Goal: Navigation & Orientation: Find specific page/section

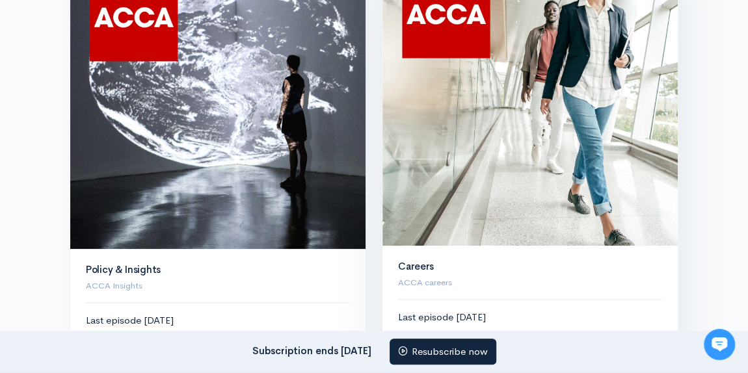
scroll to position [672, 0]
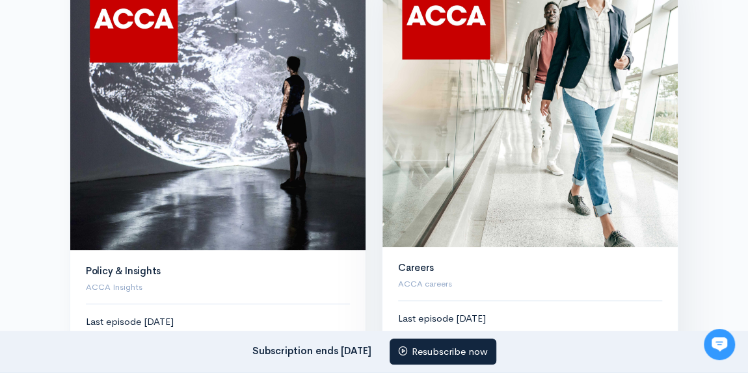
click at [542, 90] on img at bounding box center [529, 99] width 295 height 295
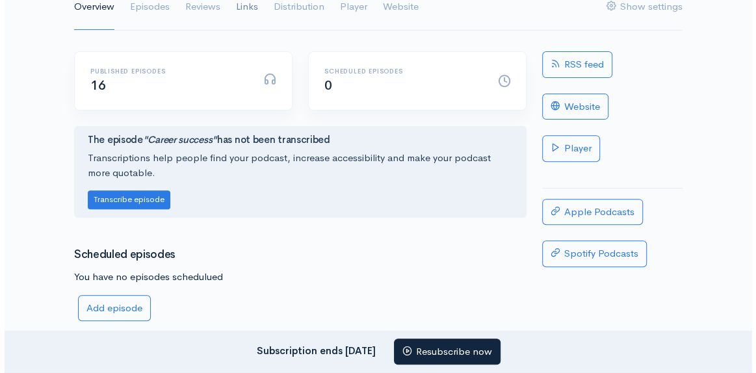
scroll to position [179, 0]
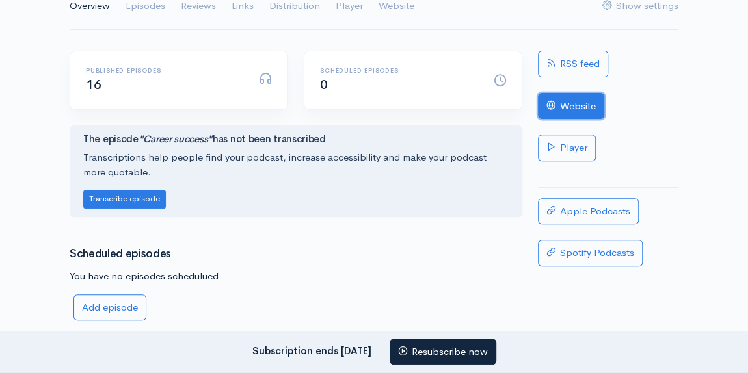
click at [567, 101] on link "Website" at bounding box center [571, 106] width 66 height 27
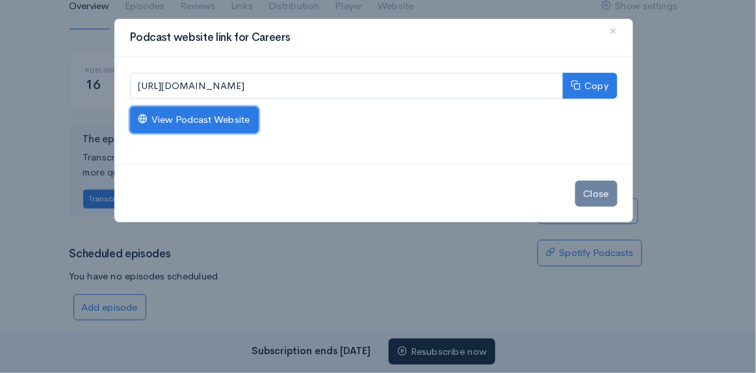
click at [217, 120] on link "View Podcast Website" at bounding box center [194, 120] width 129 height 27
